Goal: Find specific page/section: Find specific page/section

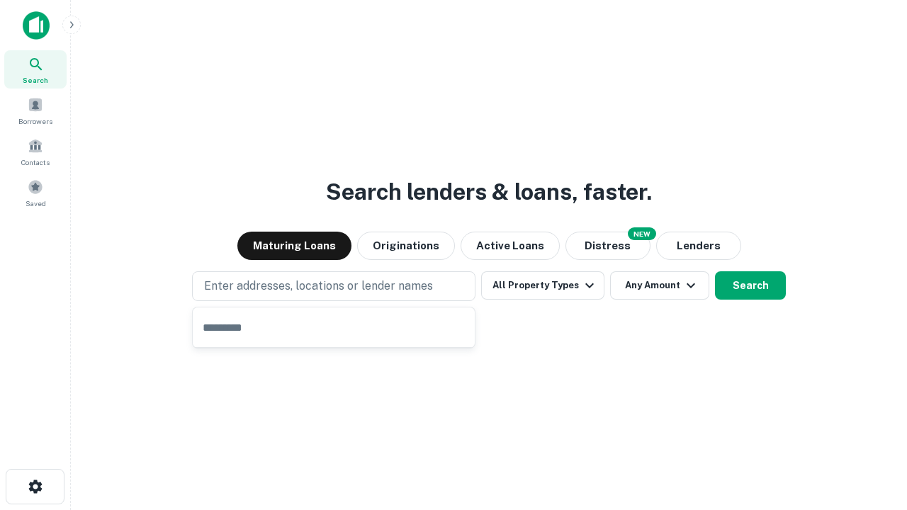
type input "**********"
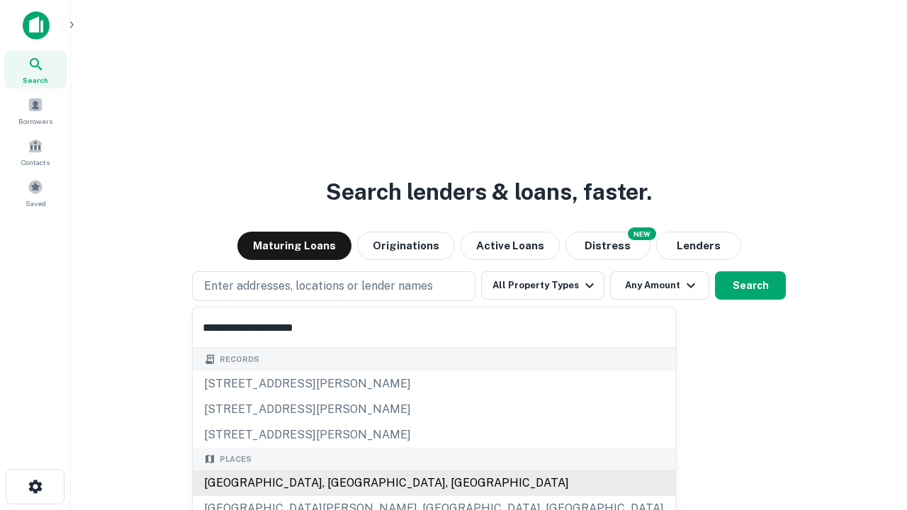
click at [339, 483] on div "[GEOGRAPHIC_DATA], [GEOGRAPHIC_DATA], [GEOGRAPHIC_DATA]" at bounding box center [434, 484] width 483 height 26
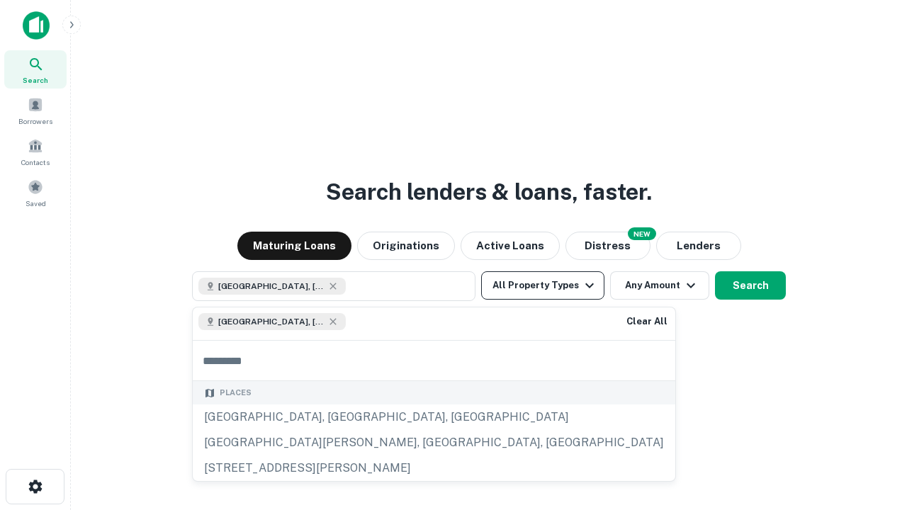
click at [543, 286] on button "All Property Types" at bounding box center [542, 285] width 123 height 28
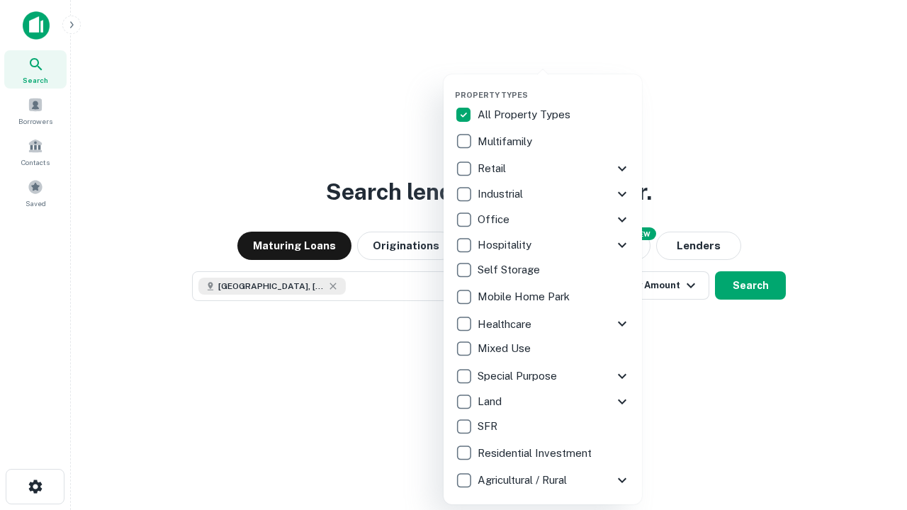
click at [554, 86] on button "button" at bounding box center [554, 86] width 198 height 1
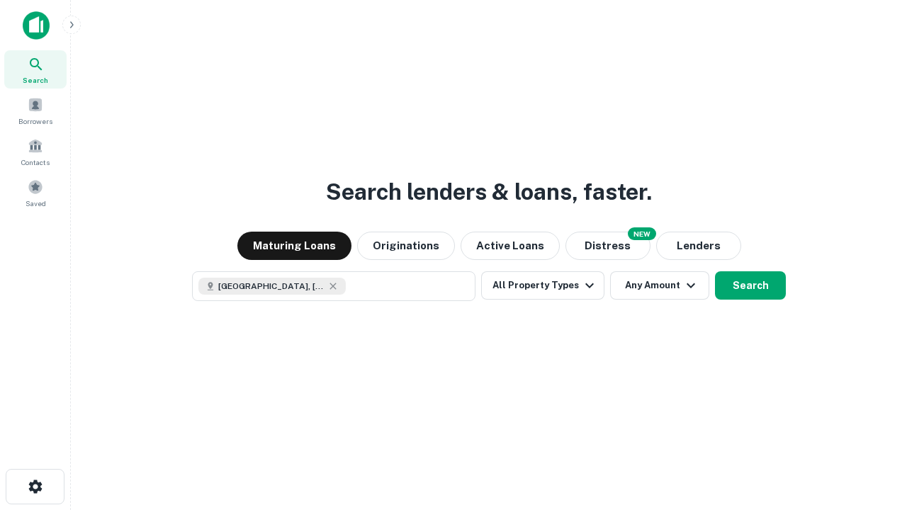
scroll to position [23, 0]
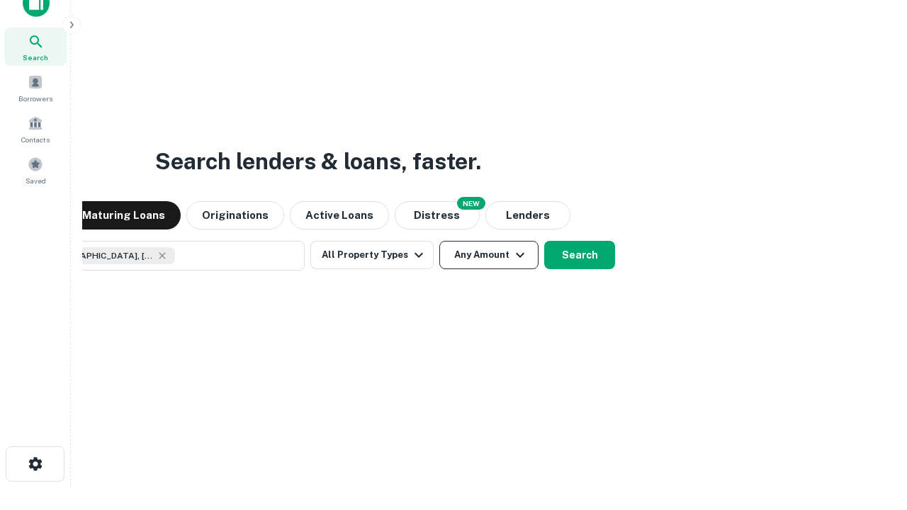
click at [439, 241] on button "Any Amount" at bounding box center [488, 255] width 99 height 28
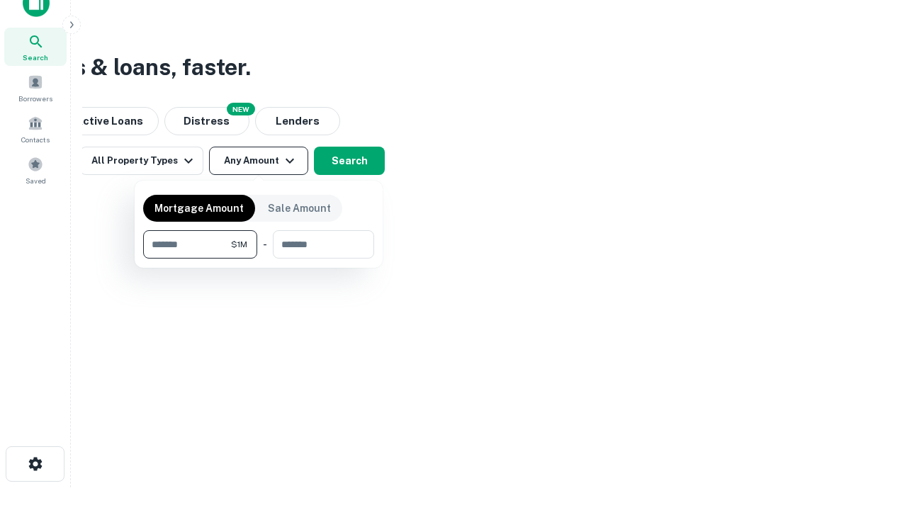
type input "*******"
click at [259, 259] on button "button" at bounding box center [258, 259] width 231 height 1
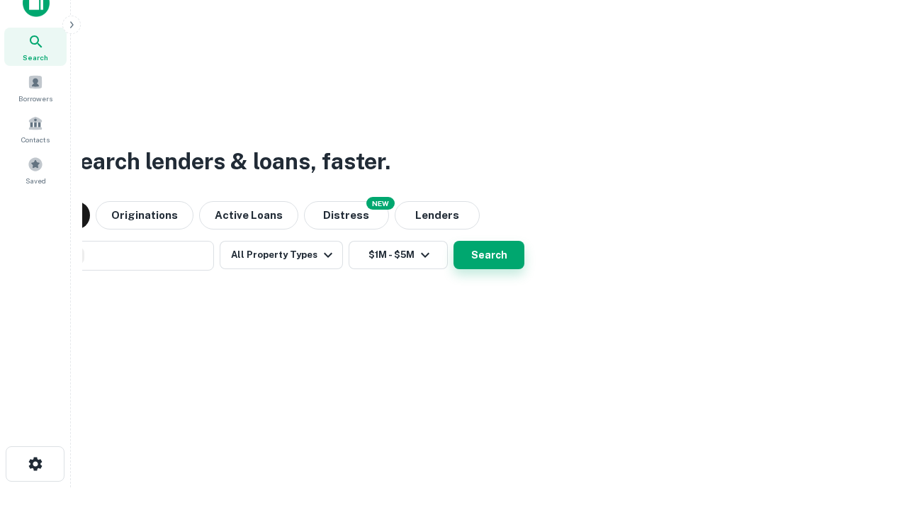
click at [454, 241] on button "Search" at bounding box center [489, 255] width 71 height 28
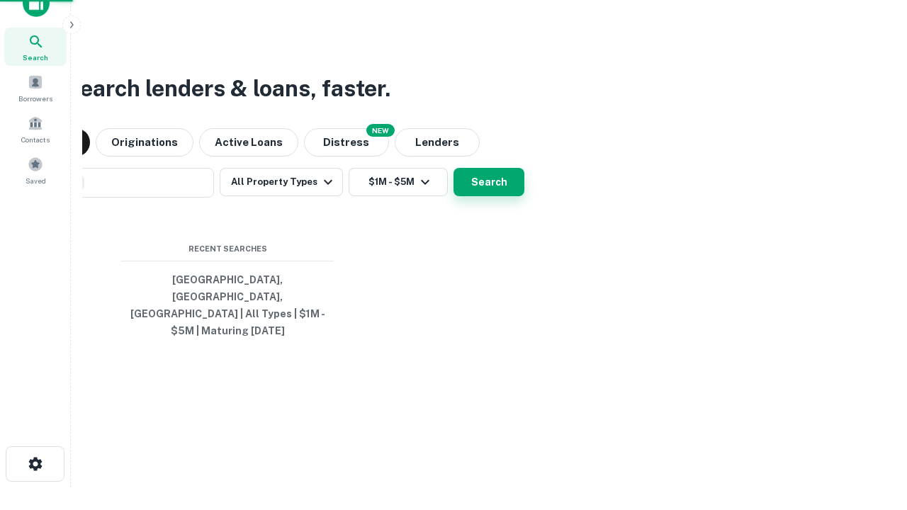
scroll to position [46, 401]
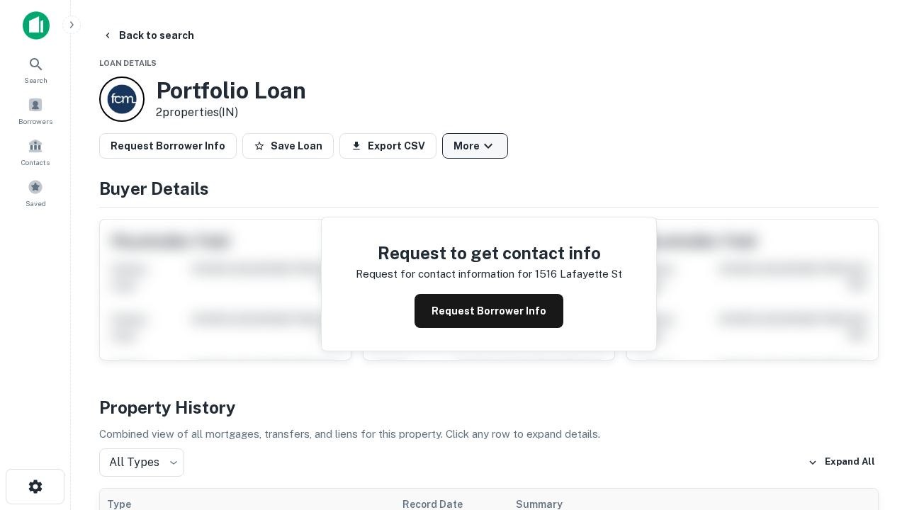
click at [475, 146] on button "More" at bounding box center [475, 146] width 66 height 26
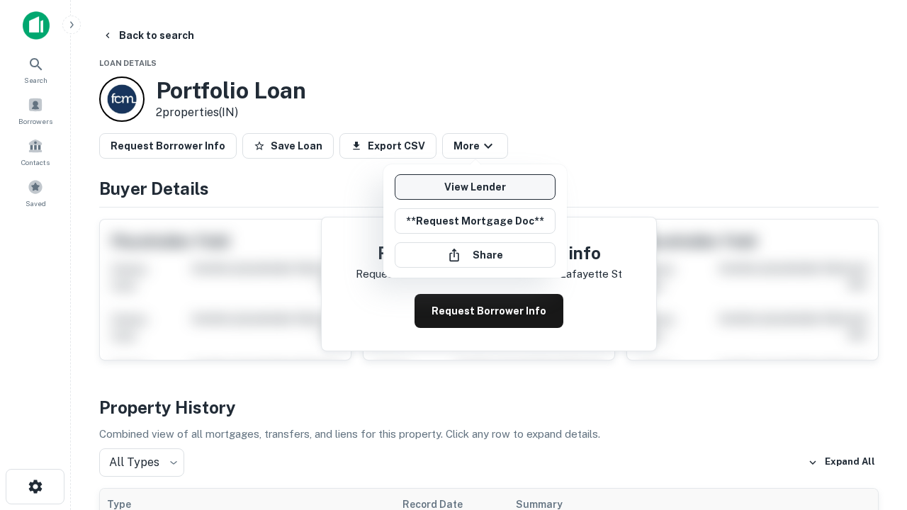
click at [475, 187] on link "View Lender" at bounding box center [475, 187] width 161 height 26
